Goal: Task Accomplishment & Management: Manage account settings

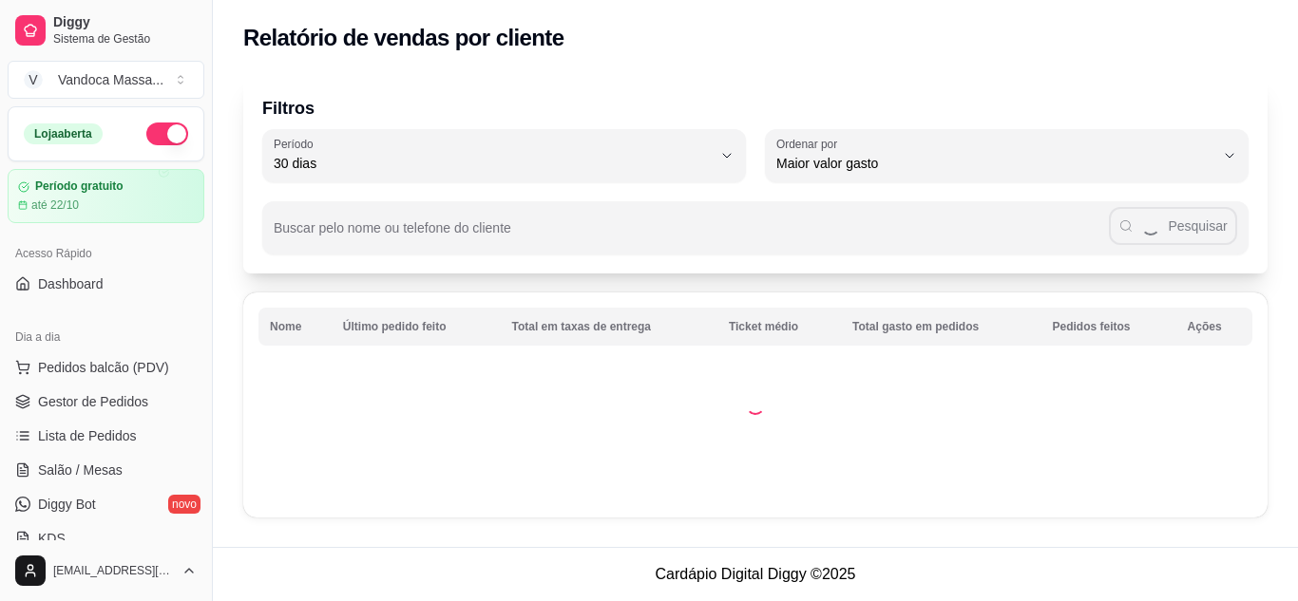
select select "30"
select select "HIGHEST_TOTAL_SPENT_WITH_ORDERS"
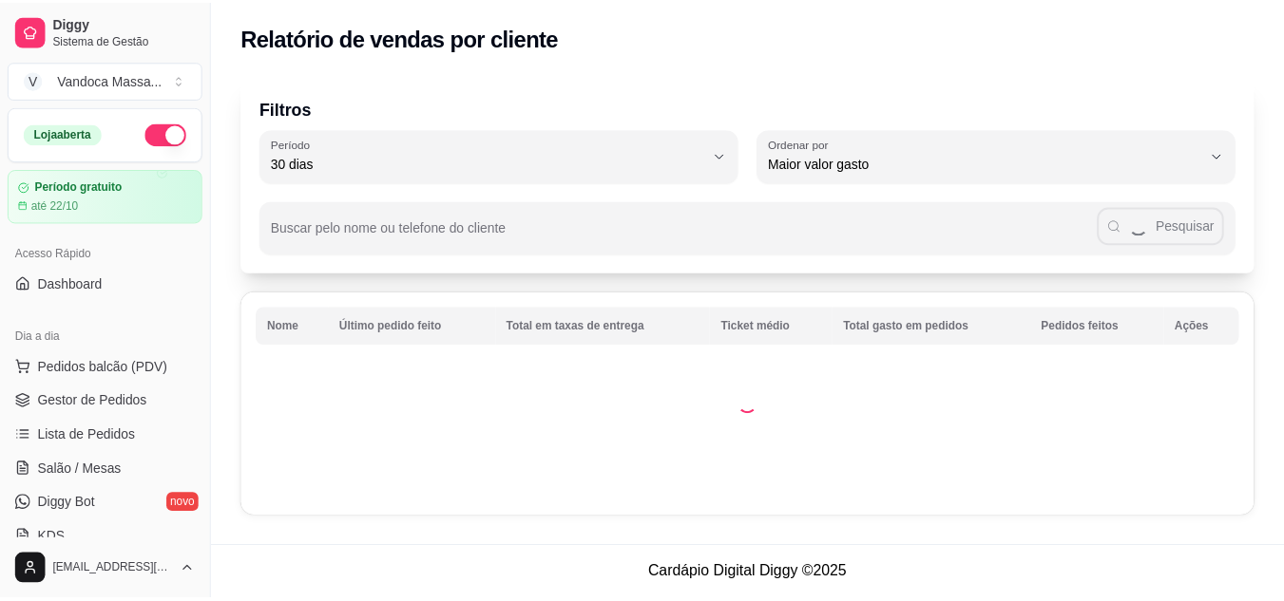
scroll to position [475, 0]
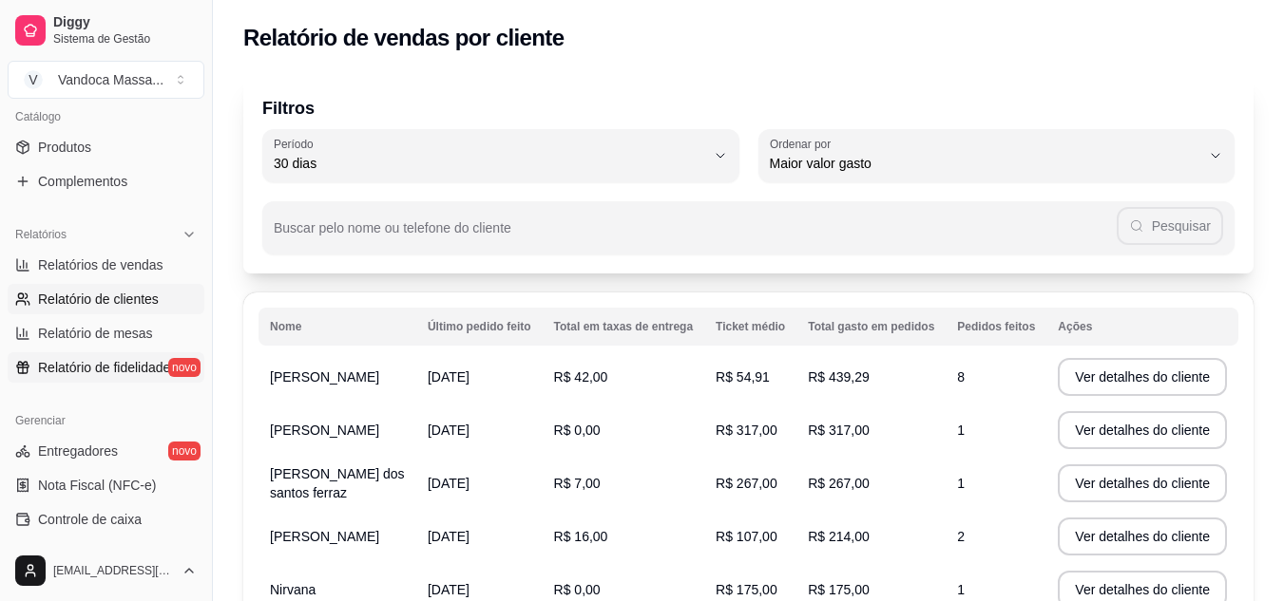
click at [105, 366] on span "Relatório de fidelidade" at bounding box center [104, 367] width 132 height 19
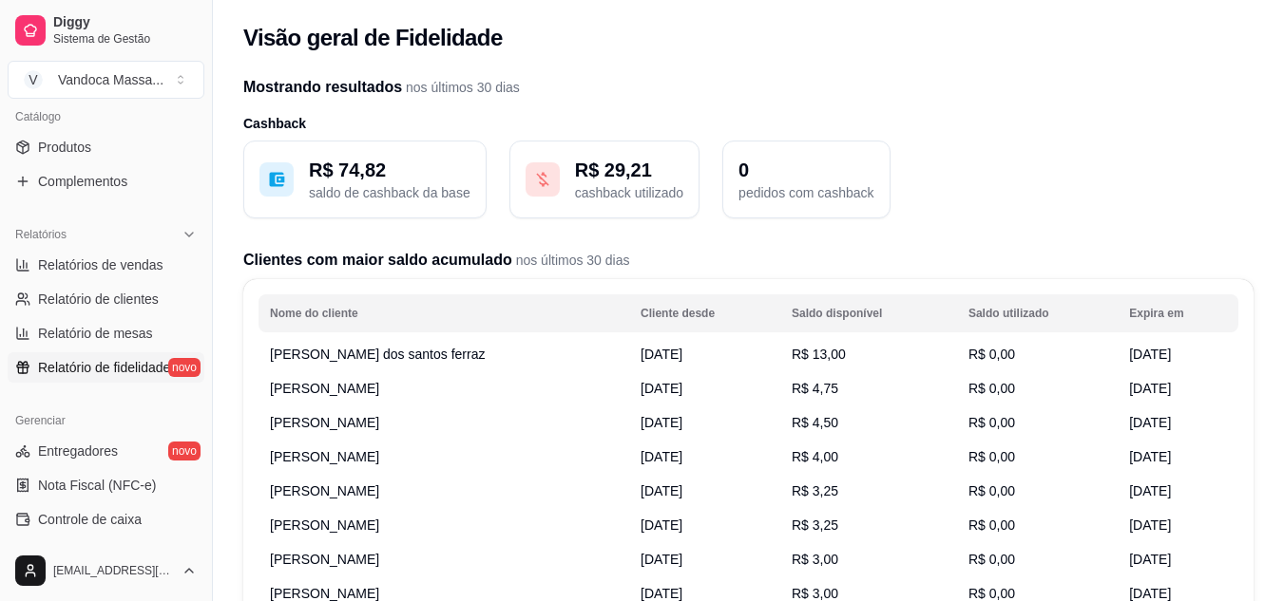
click at [792, 360] on span "R$ 13,00" at bounding box center [819, 354] width 54 height 15
click at [408, 340] on td "[PERSON_NAME] dos santos ferraz" at bounding box center [443, 354] width 371 height 34
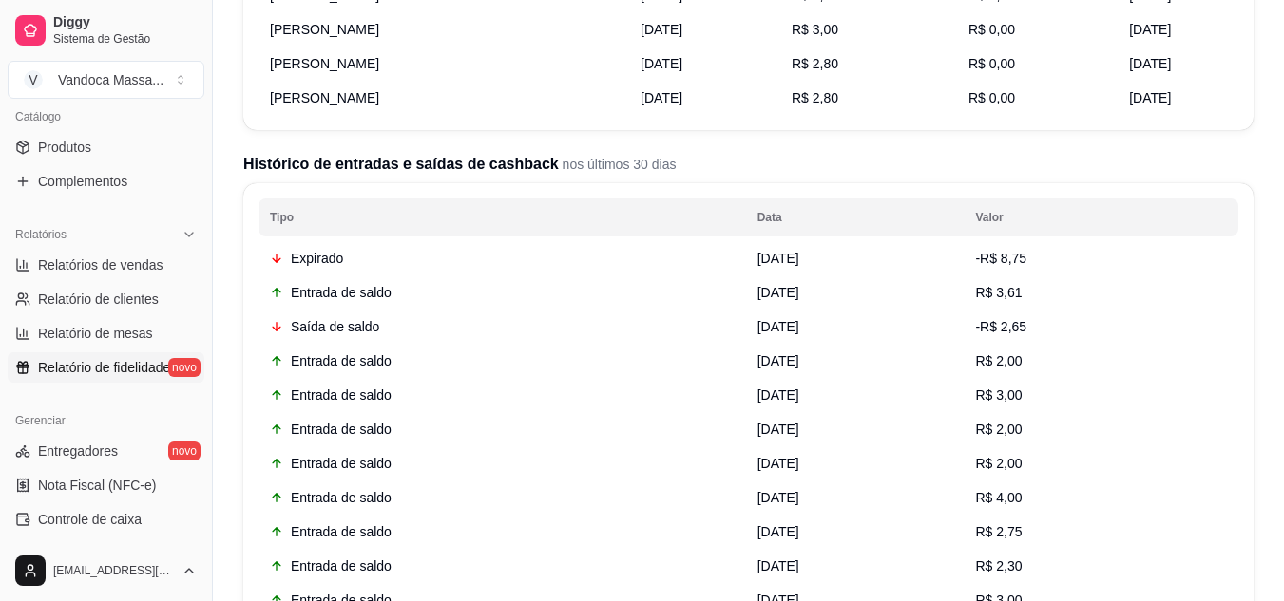
scroll to position [570, 0]
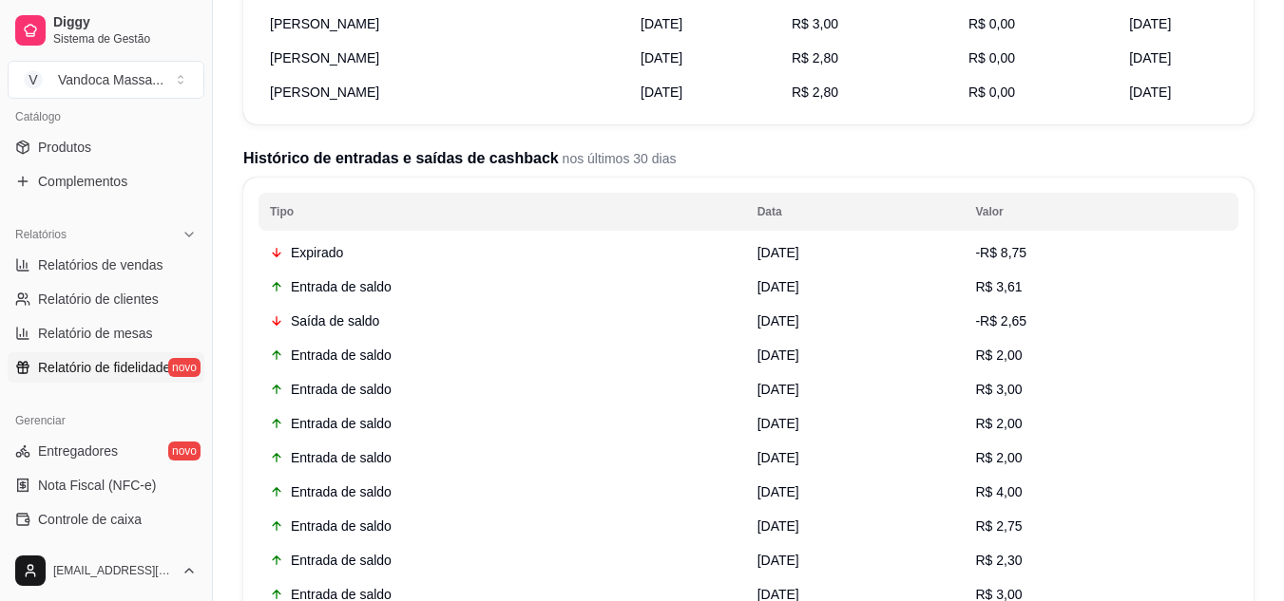
click at [757, 247] on span "[DATE]" at bounding box center [778, 252] width 42 height 15
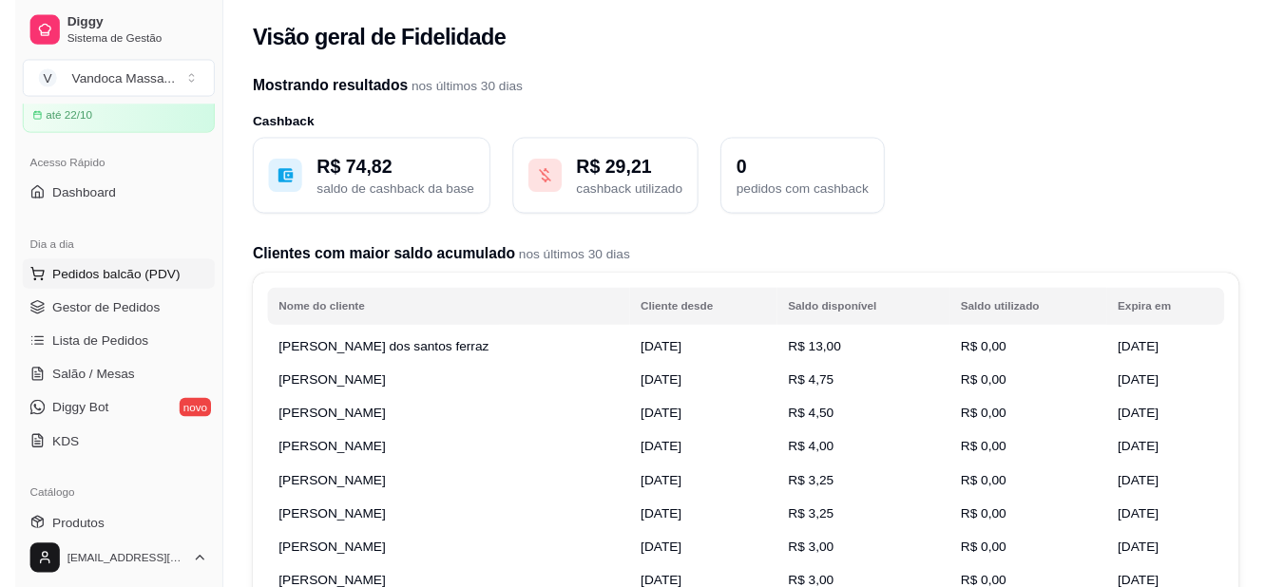
scroll to position [0, 0]
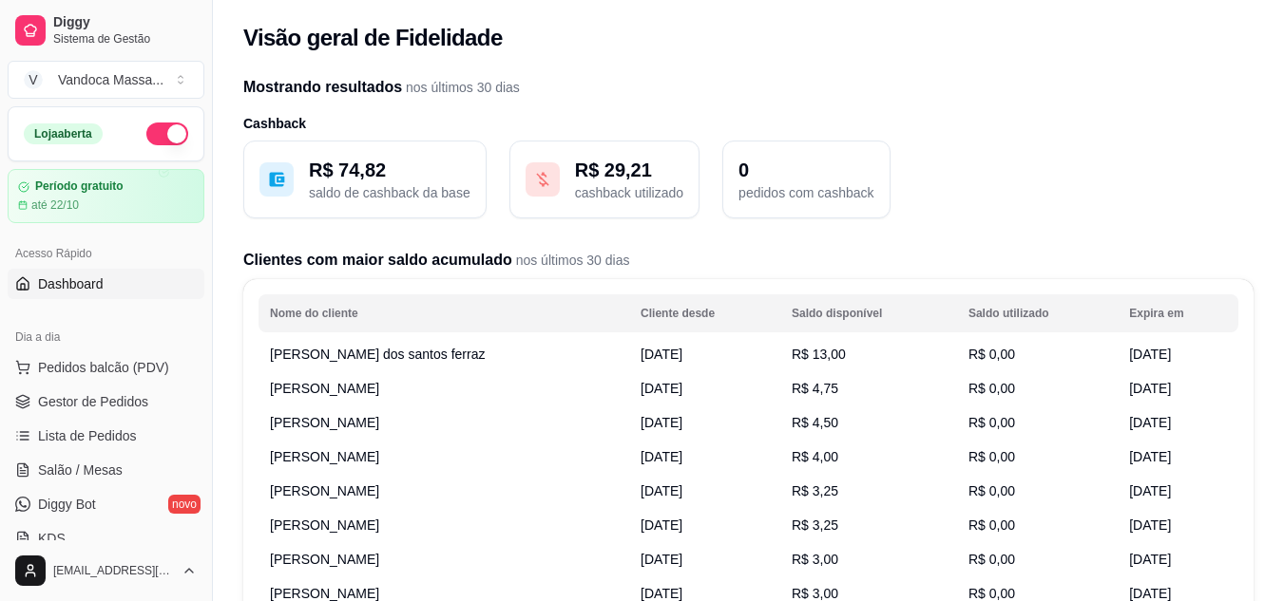
click at [78, 276] on span "Dashboard" at bounding box center [71, 284] width 66 height 19
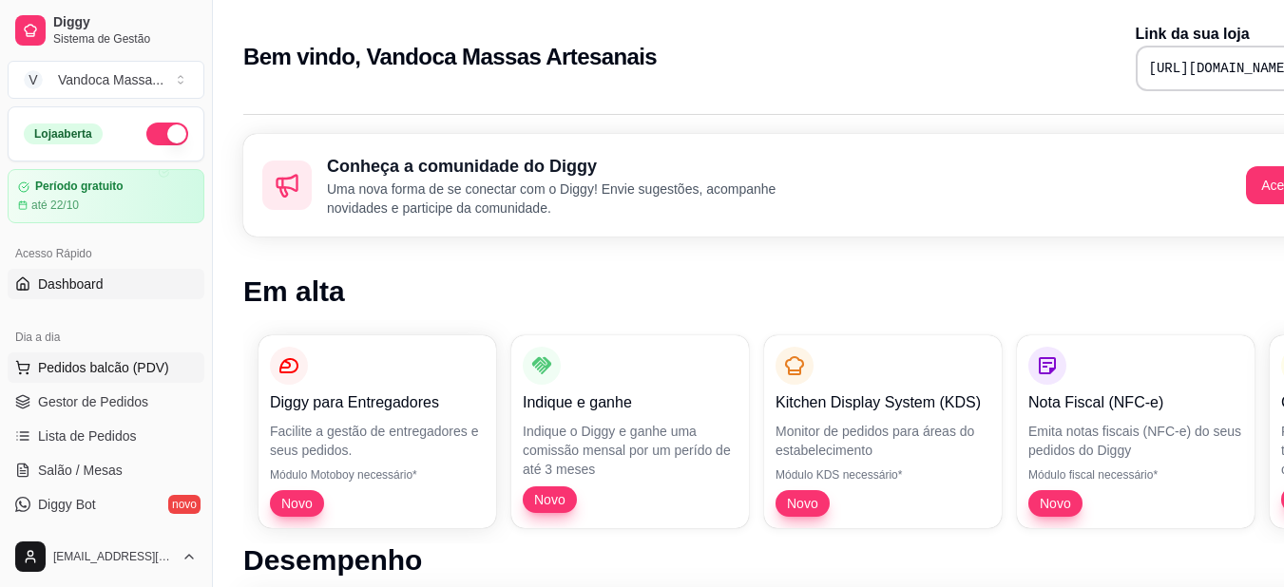
click at [105, 363] on span "Pedidos balcão (PDV)" at bounding box center [103, 367] width 131 height 19
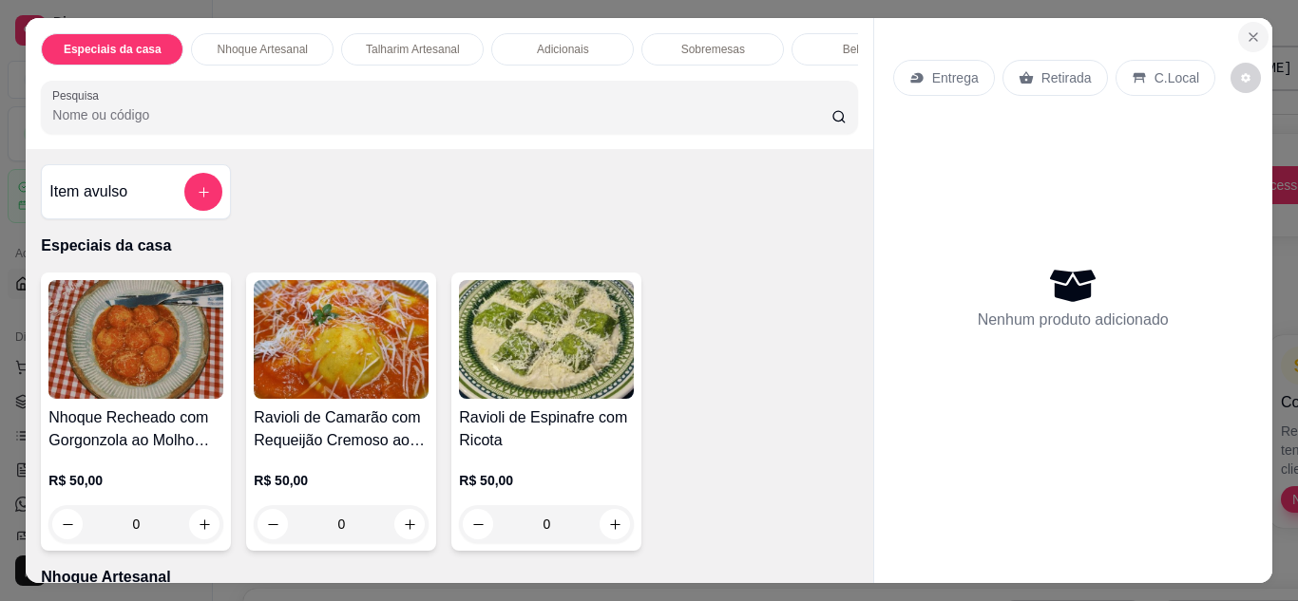
click at [1246, 30] on icon "Close" at bounding box center [1253, 36] width 15 height 15
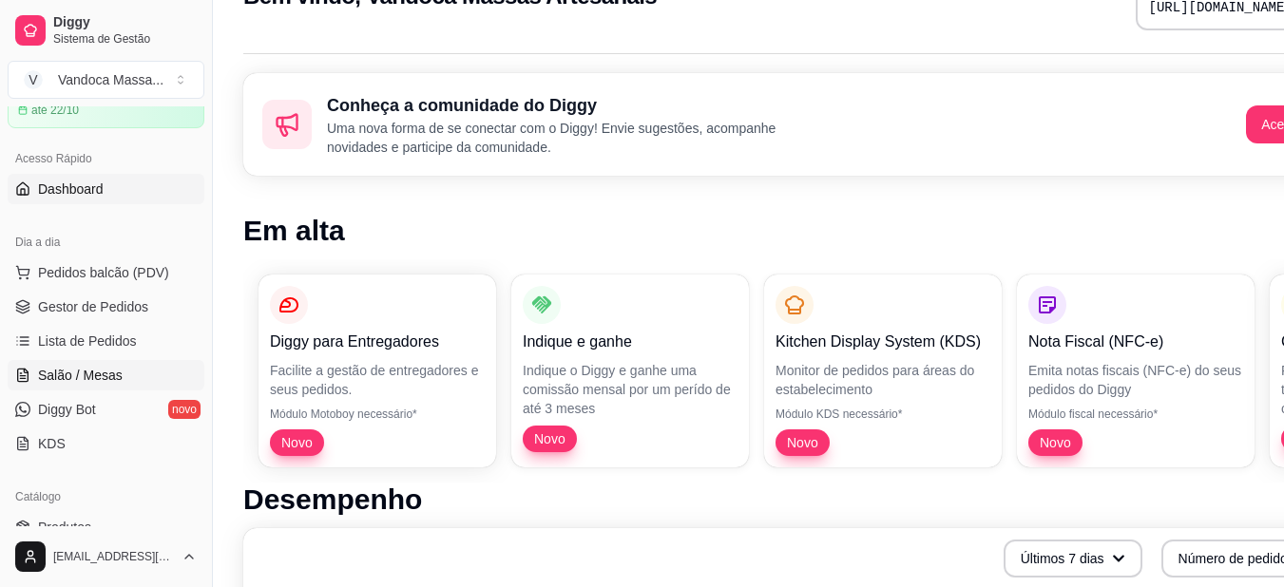
scroll to position [95, 0]
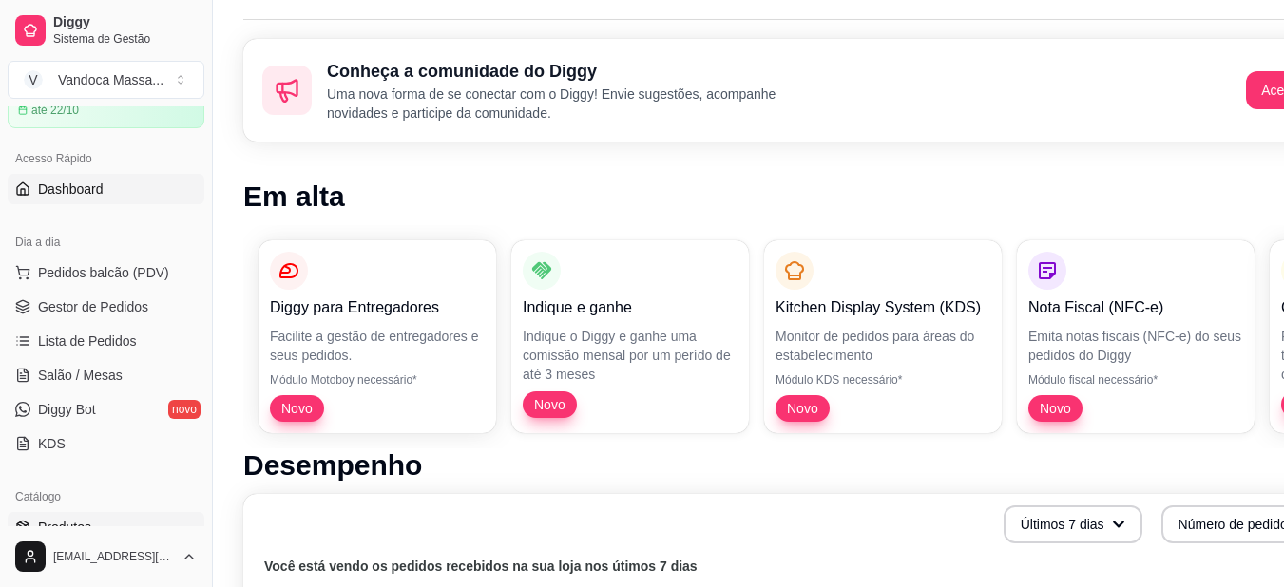
click at [55, 514] on link "Produtos" at bounding box center [106, 527] width 197 height 30
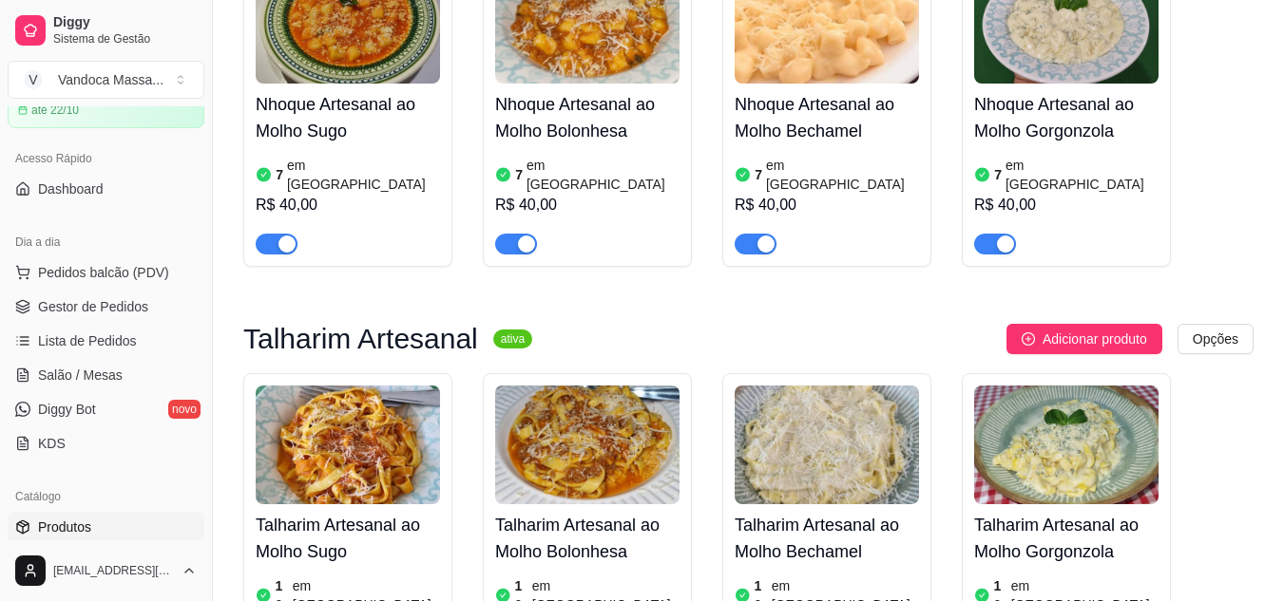
scroll to position [760, 0]
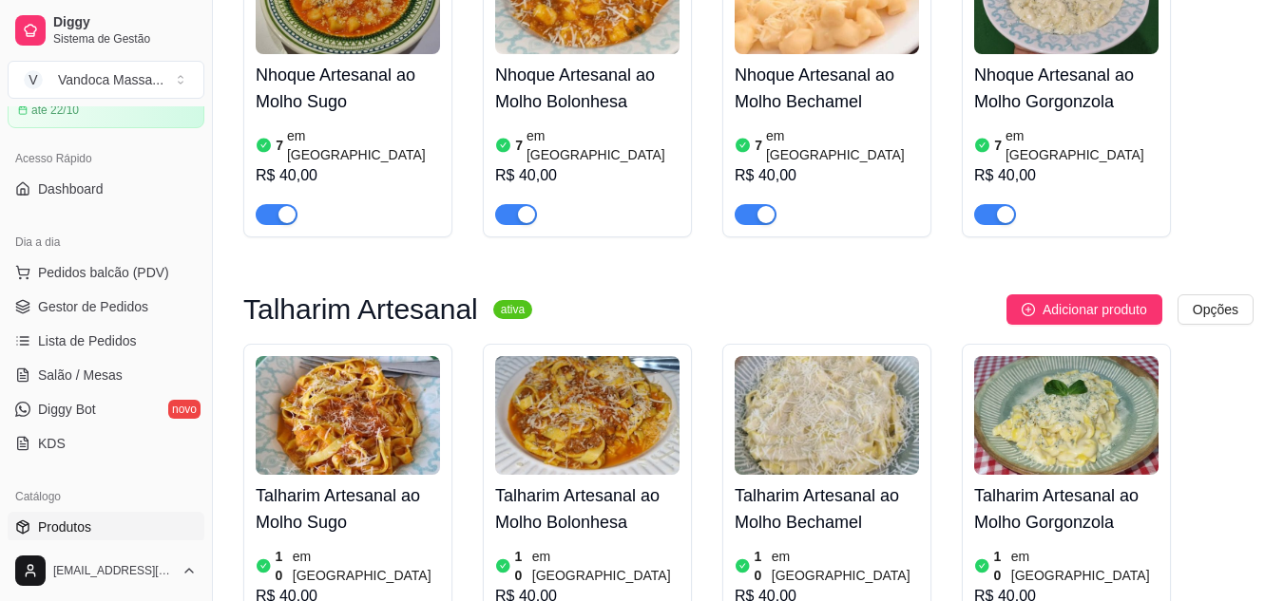
click at [339, 547] on article "em [GEOGRAPHIC_DATA]" at bounding box center [366, 566] width 147 height 38
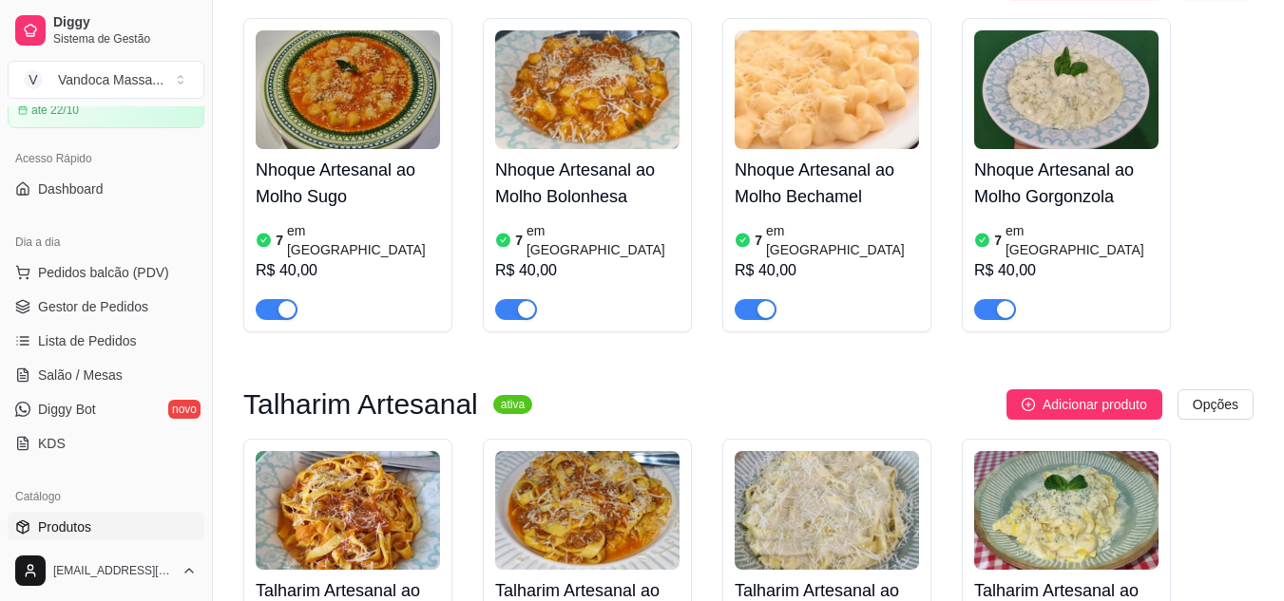
click at [1026, 221] on article "em [GEOGRAPHIC_DATA]" at bounding box center [1081, 240] width 153 height 38
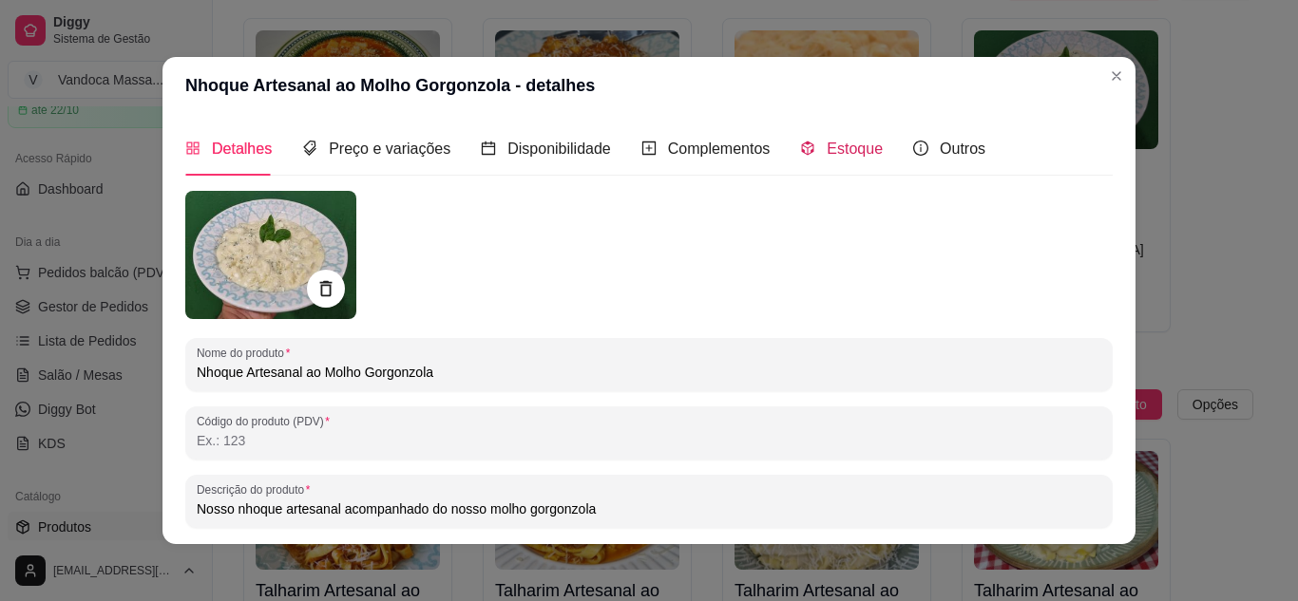
click at [803, 148] on div "Estoque" at bounding box center [841, 149] width 83 height 24
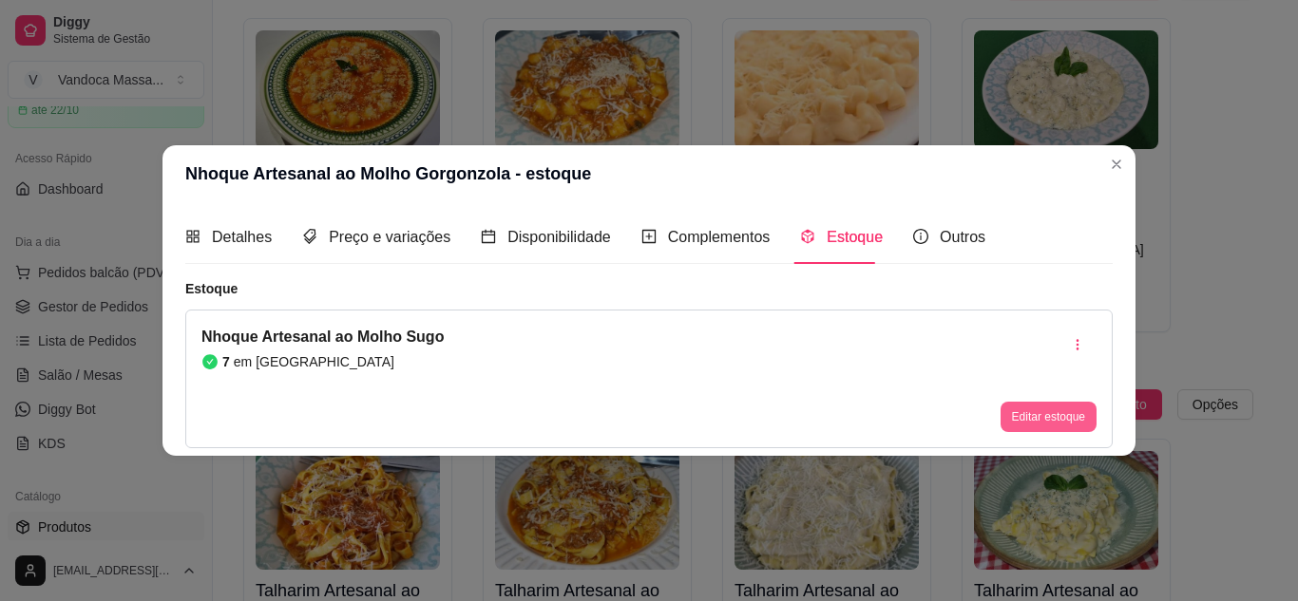
click at [1055, 415] on button "Editar estoque" at bounding box center [1049, 417] width 96 height 30
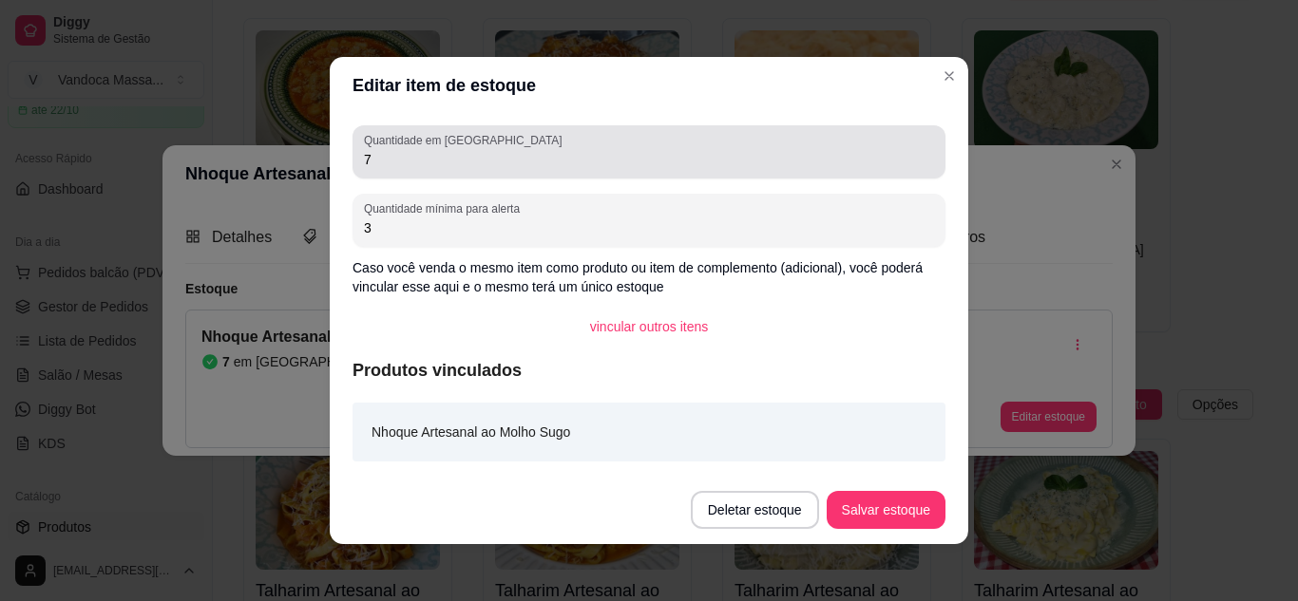
click at [543, 170] on div "7" at bounding box center [649, 152] width 570 height 38
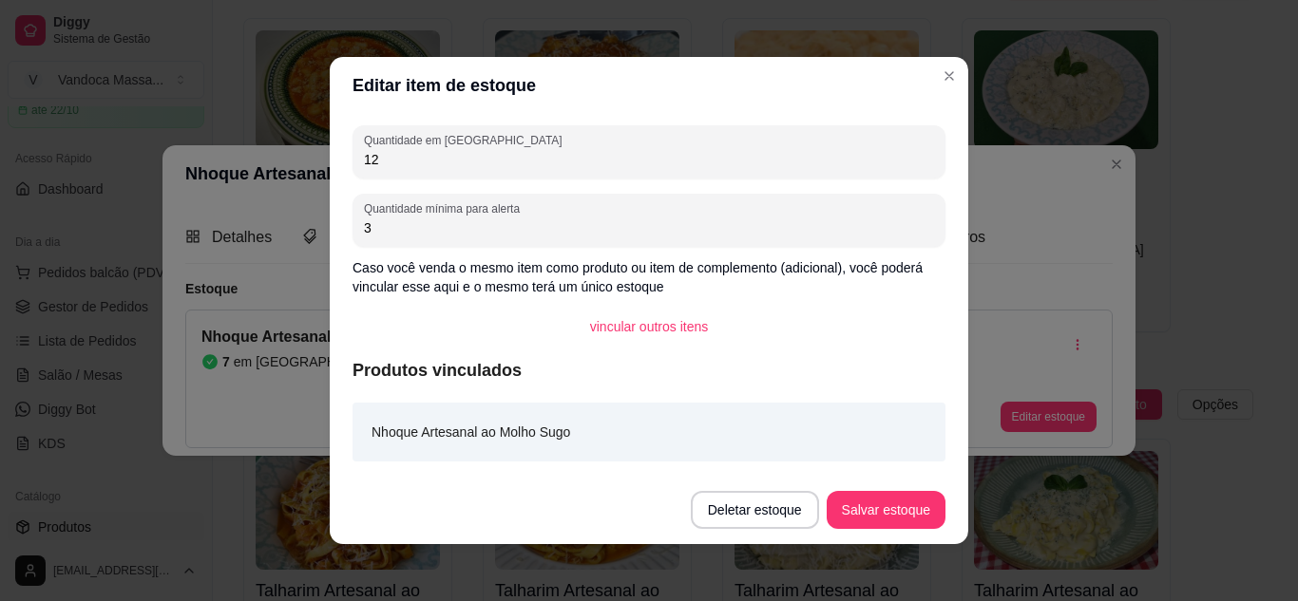
type input "12"
click at [862, 513] on button "Salvar estoque" at bounding box center [886, 510] width 119 height 38
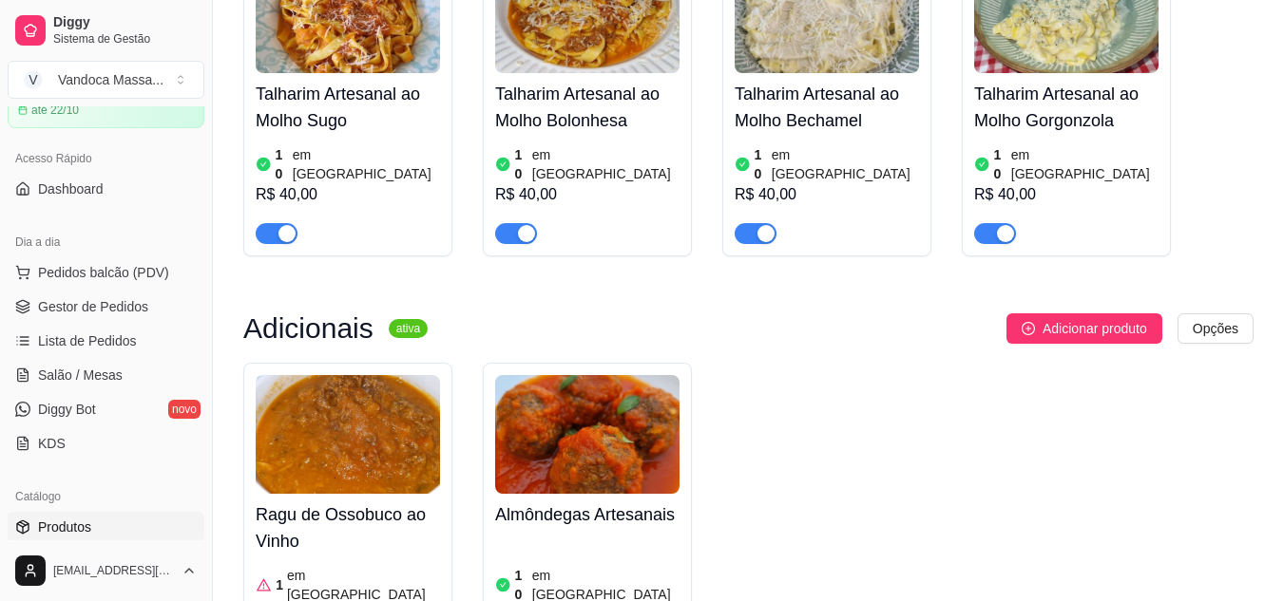
scroll to position [1045, 0]
